Goal: Check status: Check status

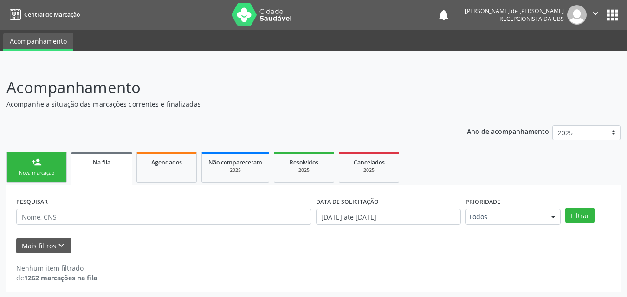
scroll to position [2, 0]
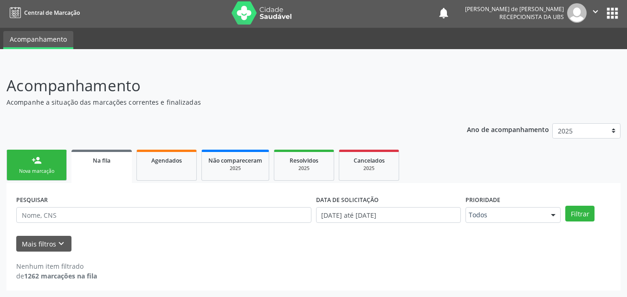
click at [148, 46] on ul "Acompanhamento" at bounding box center [313, 38] width 627 height 21
click at [166, 162] on span "Agendados" at bounding box center [166, 161] width 31 height 8
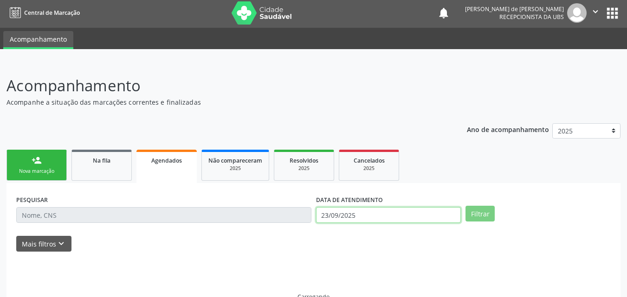
click at [334, 212] on input "23/09/2025" at bounding box center [388, 215] width 145 height 16
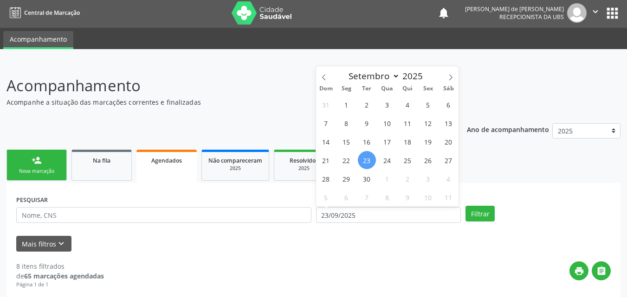
click at [366, 159] on span "23" at bounding box center [367, 160] width 18 height 18
type input "23/09/2025"
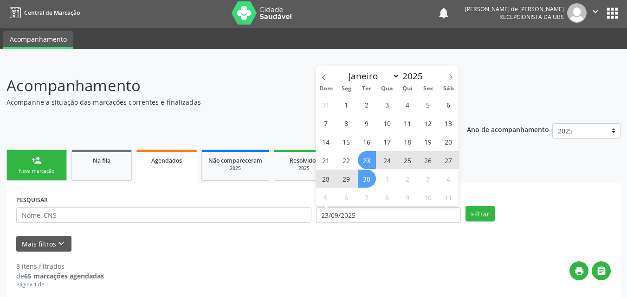
click at [366, 180] on span "30" at bounding box center [367, 179] width 18 height 18
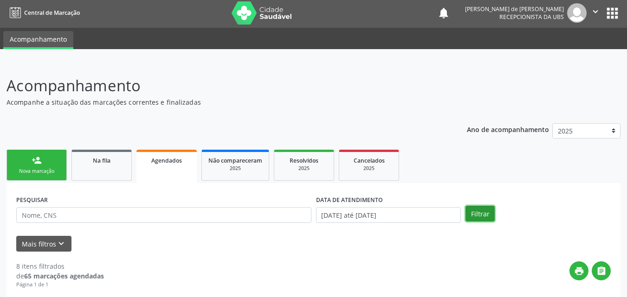
click at [482, 212] on button "Filtrar" at bounding box center [479, 214] width 29 height 16
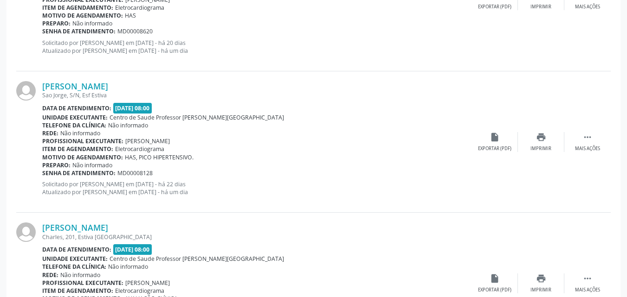
scroll to position [1932, 0]
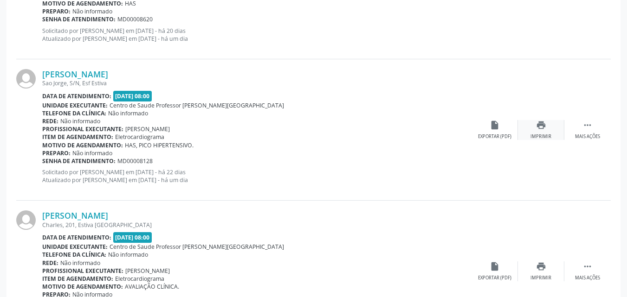
click at [535, 129] on div "print Imprimir" at bounding box center [541, 130] width 46 height 20
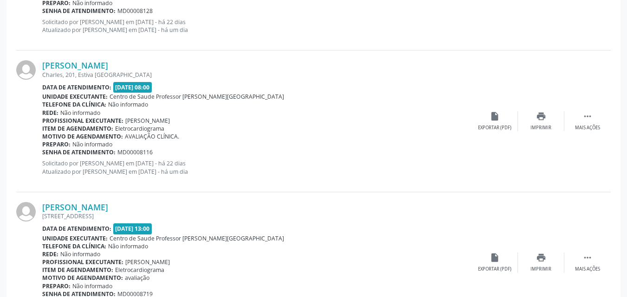
scroll to position [2098, 0]
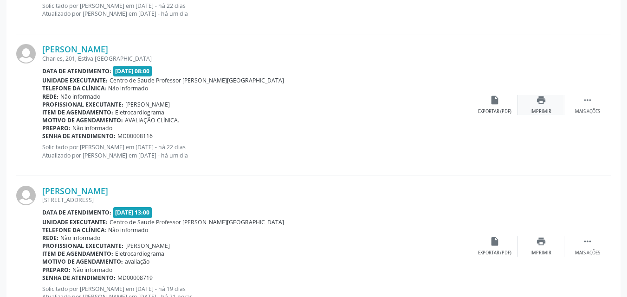
click at [533, 106] on div "print Imprimir" at bounding box center [541, 105] width 46 height 20
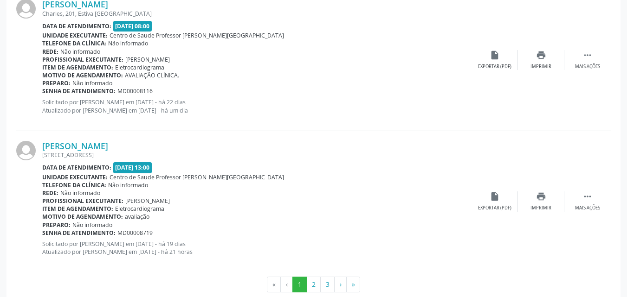
scroll to position [2161, 0]
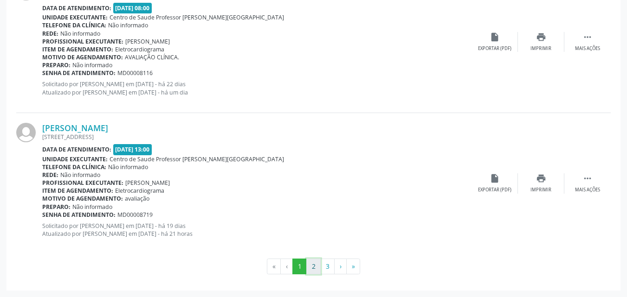
click at [312, 270] on button "2" at bounding box center [313, 267] width 14 height 16
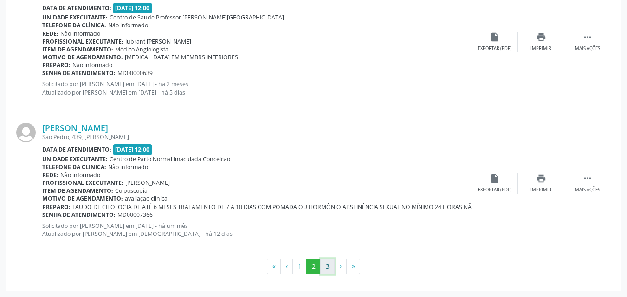
click at [328, 264] on button "3" at bounding box center [327, 267] width 14 height 16
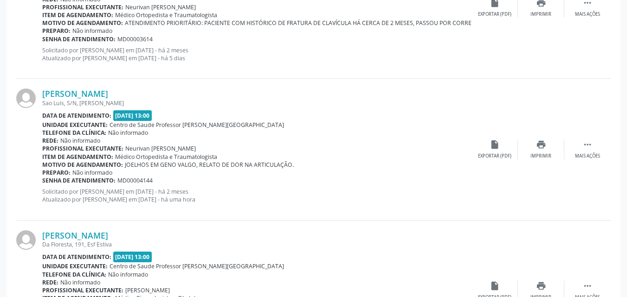
scroll to position [907, 0]
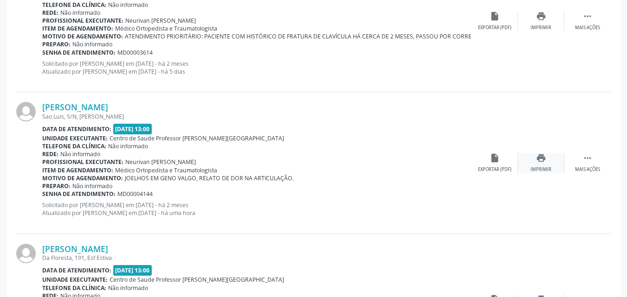
click at [534, 168] on div "Imprimir" at bounding box center [540, 170] width 21 height 6
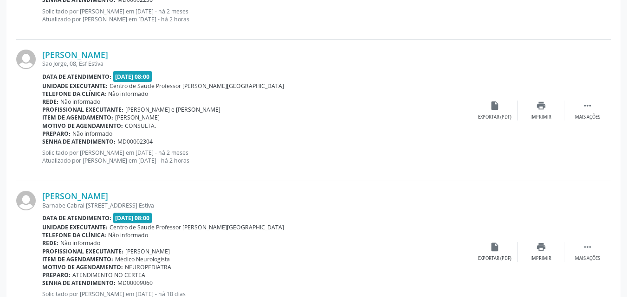
scroll to position [530, 0]
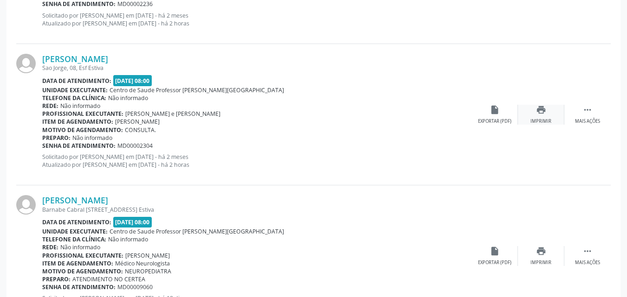
click at [533, 116] on div "print Imprimir" at bounding box center [541, 115] width 46 height 20
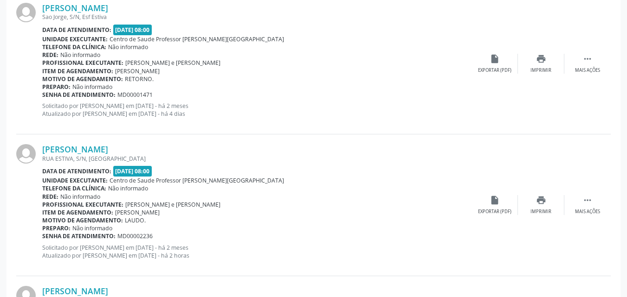
scroll to position [296, 0]
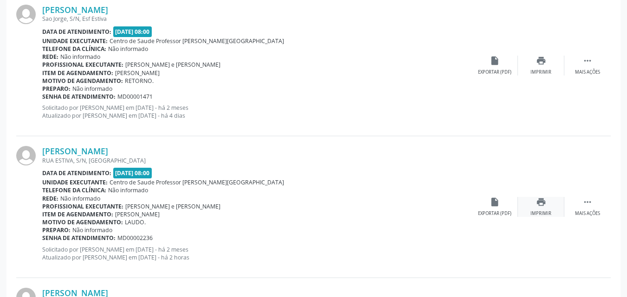
click at [542, 211] on div "Imprimir" at bounding box center [540, 214] width 21 height 6
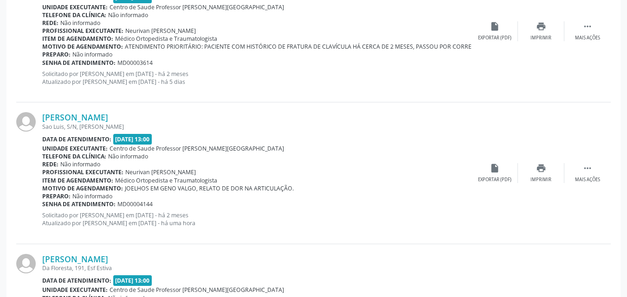
scroll to position [1027, 0]
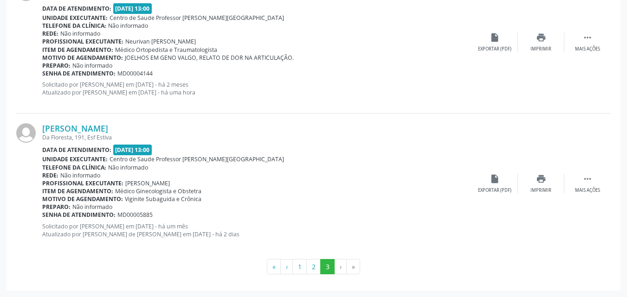
click at [339, 266] on li "›" at bounding box center [340, 267] width 12 height 16
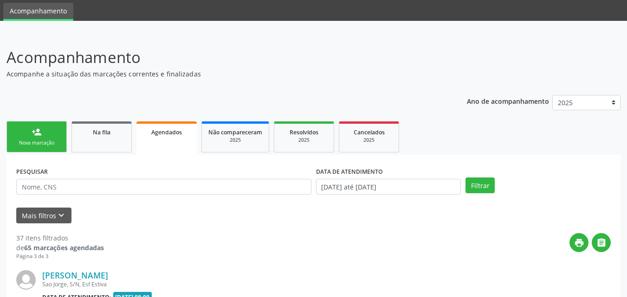
scroll to position [0, 0]
